Goal: Task Accomplishment & Management: Complete application form

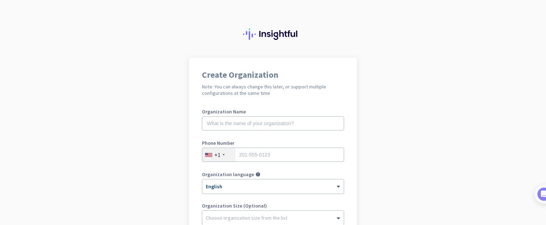
scroll to position [71, 0]
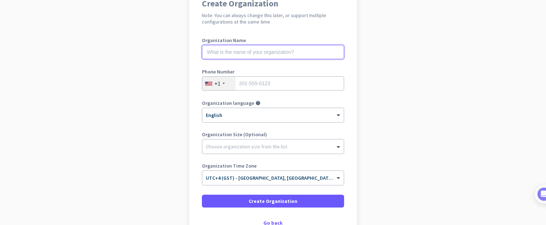
click at [244, 50] on input "text" at bounding box center [273, 52] width 142 height 14
type input "Fort Hill Daata Private Limited"
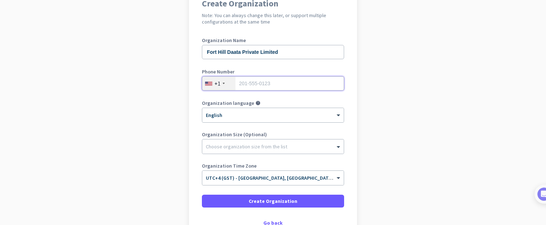
type input "09811078808"
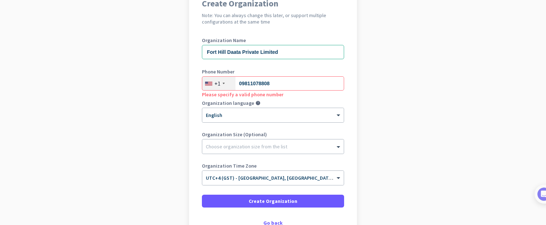
click at [222, 84] on div "+1" at bounding box center [218, 84] width 33 height 14
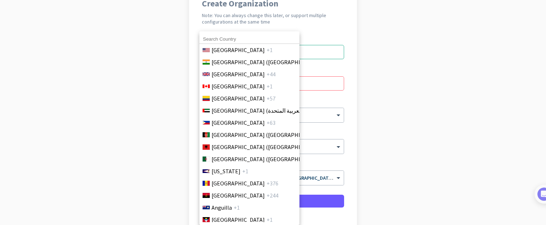
click at [243, 41] on input at bounding box center [249, 39] width 100 height 9
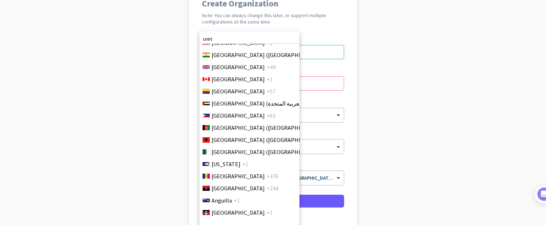
scroll to position [0, 0]
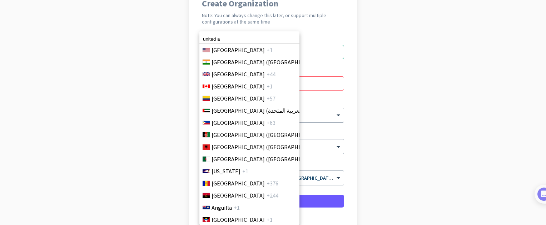
type input "united a"
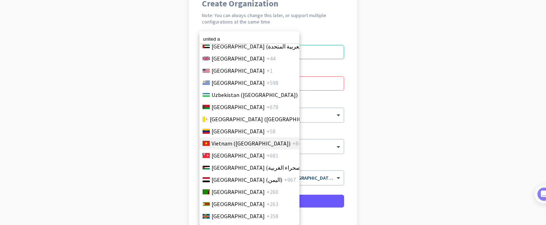
scroll to position [2828, 0]
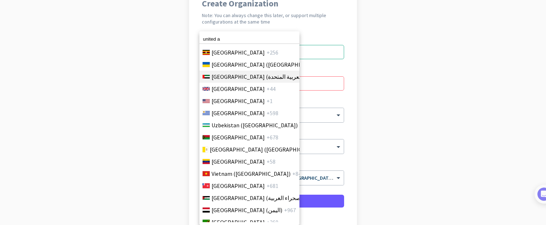
click at [244, 71] on li "[GEOGRAPHIC_DATA] (‫الإمارات العربية المتحدة‬‎) +971" at bounding box center [249, 77] width 100 height 12
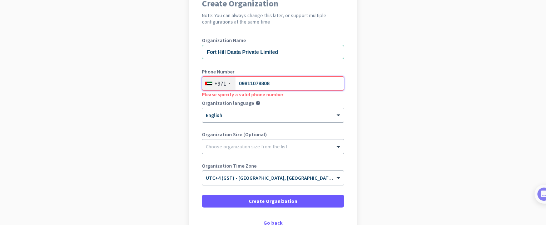
drag, startPoint x: 286, startPoint y: 84, endPoint x: 204, endPoint y: 83, distance: 81.8
click at [204, 83] on div "[PHONE_NUMBER]" at bounding box center [273, 83] width 142 height 14
click at [221, 85] on div "+971" at bounding box center [220, 83] width 12 height 7
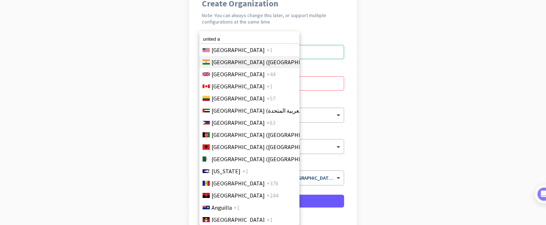
click at [215, 62] on span "[GEOGRAPHIC_DATA] ([GEOGRAPHIC_DATA])" at bounding box center [267, 62] width 111 height 9
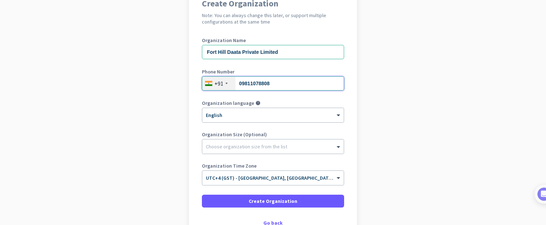
click at [288, 84] on input "09811078808" at bounding box center [273, 83] width 142 height 14
click at [238, 82] on input "09811078808" at bounding box center [273, 83] width 142 height 14
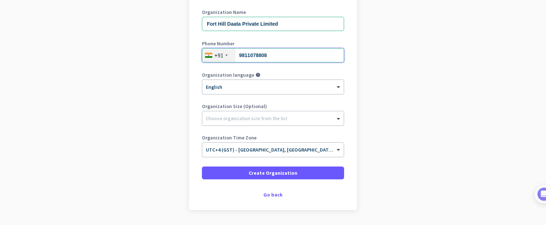
scroll to position [120, 0]
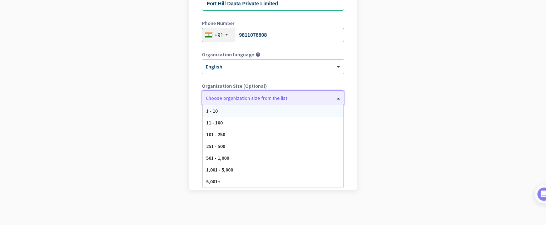
click at [295, 93] on div at bounding box center [272, 96] width 141 height 7
click at [269, 116] on div "1 - 10" at bounding box center [273, 111] width 141 height 12
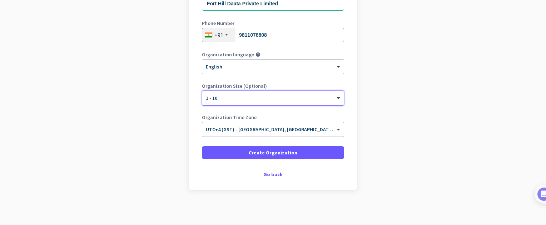
click at [419, 147] on app-onboarding-organization "Create Organization Note: You can always change this later, or support multiple…" at bounding box center [273, 82] width 546 height 288
click at [219, 35] on div "+91" at bounding box center [218, 34] width 9 height 7
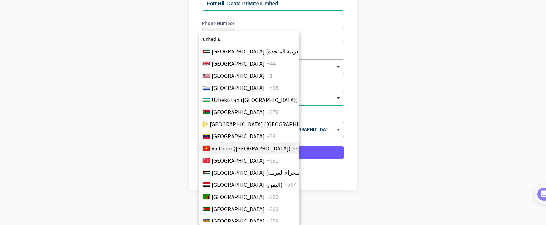
scroll to position [2828, 0]
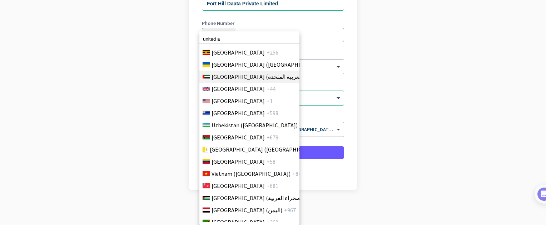
click at [235, 74] on span "[GEOGRAPHIC_DATA] (‫الإمارات العربية المتحدة‬‎)" at bounding box center [268, 77] width 113 height 9
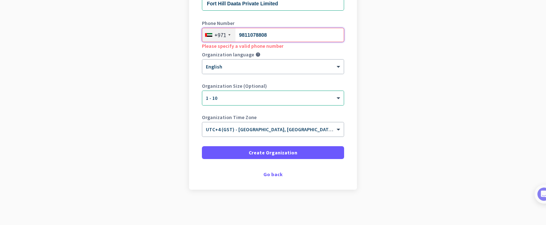
drag, startPoint x: 280, startPoint y: 34, endPoint x: 150, endPoint y: 37, distance: 130.1
click at [150, 37] on app-onboarding-organization "Create Organization Note: You can always change this later, or support multiple…" at bounding box center [273, 82] width 546 height 288
click at [239, 33] on input "3527188085" at bounding box center [273, 35] width 142 height 14
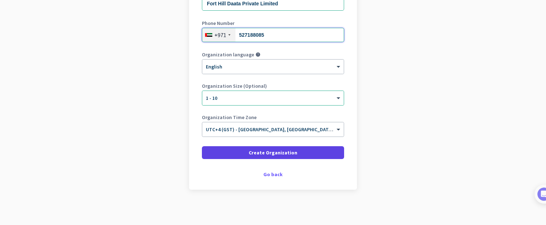
type input "527188085"
click at [288, 153] on span "Create Organization" at bounding box center [273, 152] width 49 height 7
